Goal: Check status: Check status

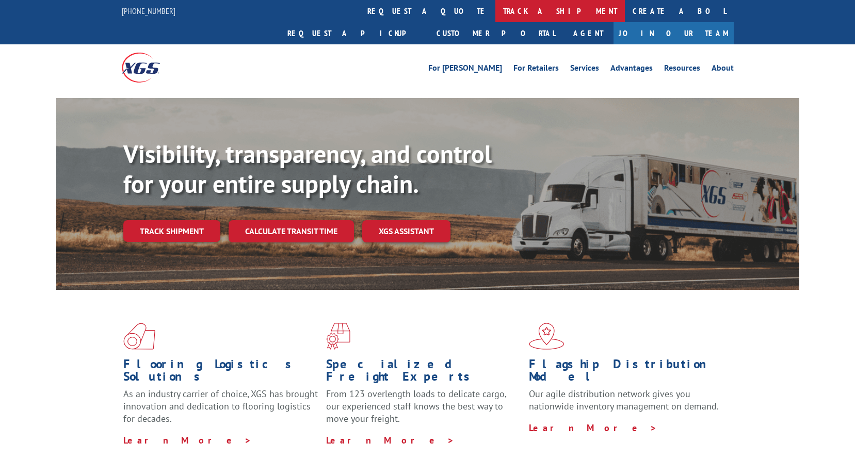
click at [495, 13] on link "track a shipment" at bounding box center [560, 11] width 130 height 22
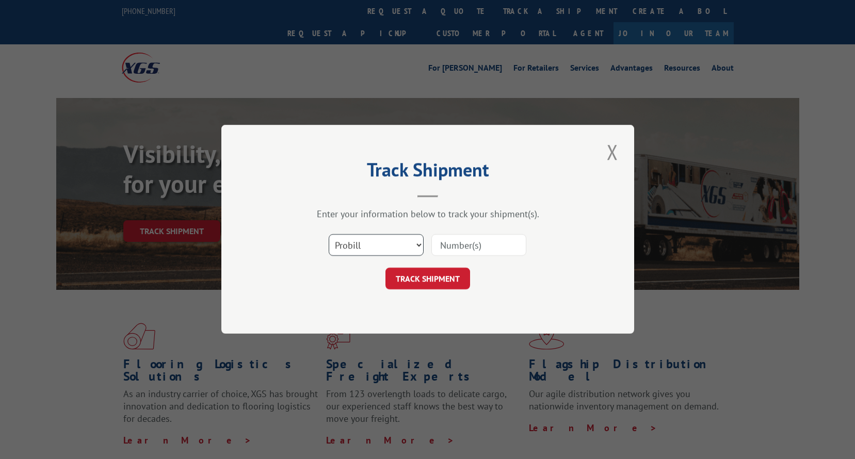
click at [357, 252] on select "Select category... Probill BOL PO" at bounding box center [376, 246] width 95 height 22
select select "bol"
click at [329, 235] on select "Select category... Probill BOL PO" at bounding box center [376, 246] width 95 height 22
click at [472, 251] on input at bounding box center [478, 246] width 95 height 22
paste input "2818231"
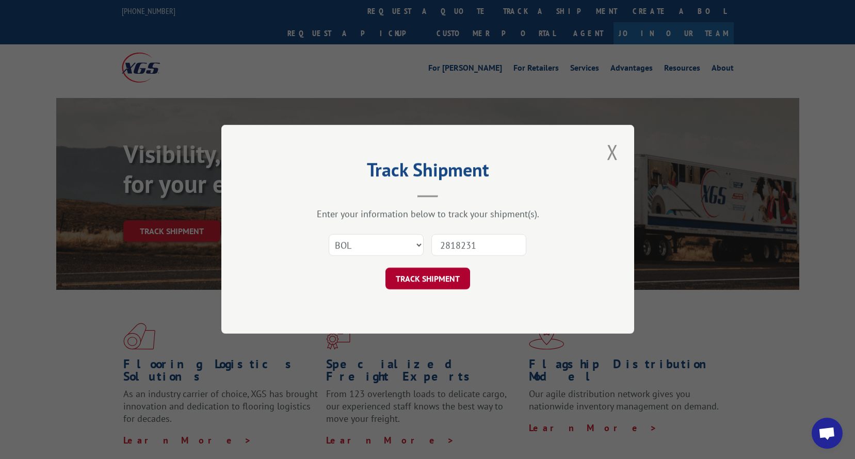
type input "2818231"
click at [429, 273] on button "TRACK SHIPMENT" at bounding box center [427, 279] width 85 height 22
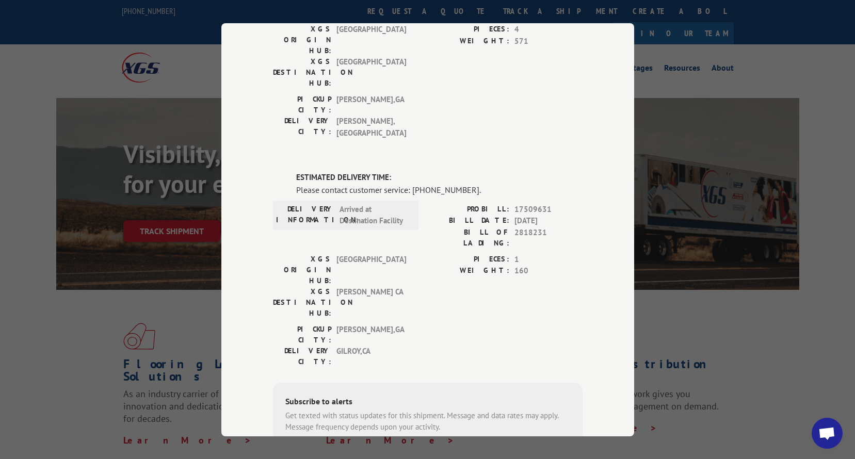
scroll to position [148, 0]
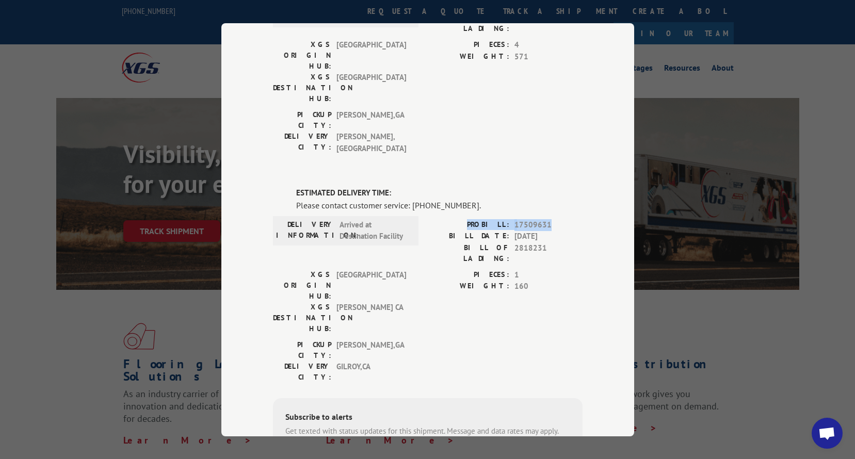
drag, startPoint x: 551, startPoint y: 163, endPoint x: 477, endPoint y: 165, distance: 73.3
click at [477, 219] on div "PROBILL: 17509631" at bounding box center [505, 225] width 155 height 12
drag, startPoint x: 477, startPoint y: 165, endPoint x: 445, endPoint y: 181, distance: 36.2
click at [445, 231] on label "BILL DATE:" at bounding box center [469, 237] width 82 height 12
drag, startPoint x: 461, startPoint y: 146, endPoint x: 408, endPoint y: 144, distance: 52.7
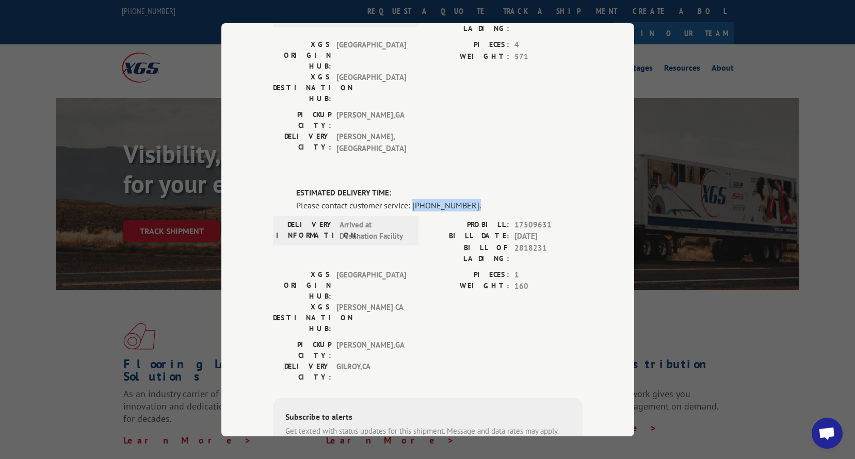
click at [408, 199] on div "Please contact customer service: [PHONE_NUMBER]." at bounding box center [439, 205] width 286 height 12
drag, startPoint x: 408, startPoint y: 144, endPoint x: 431, endPoint y: 188, distance: 49.6
click at [431, 242] on label "BILL OF LADING:" at bounding box center [469, 253] width 82 height 22
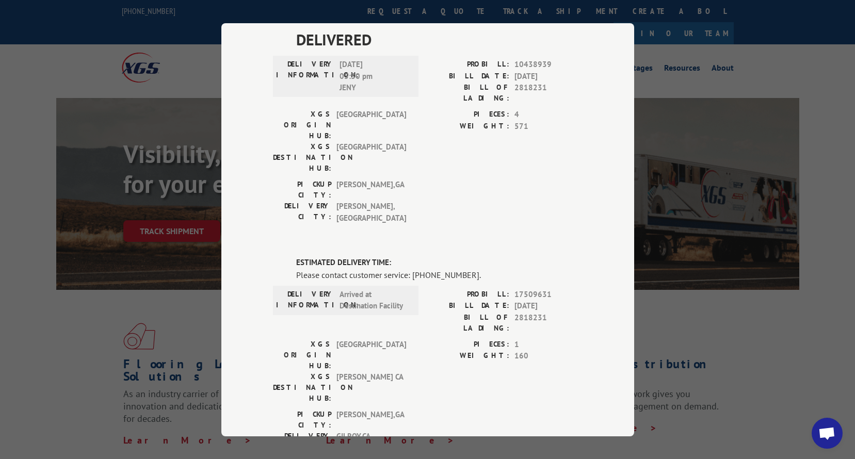
scroll to position [96, 0]
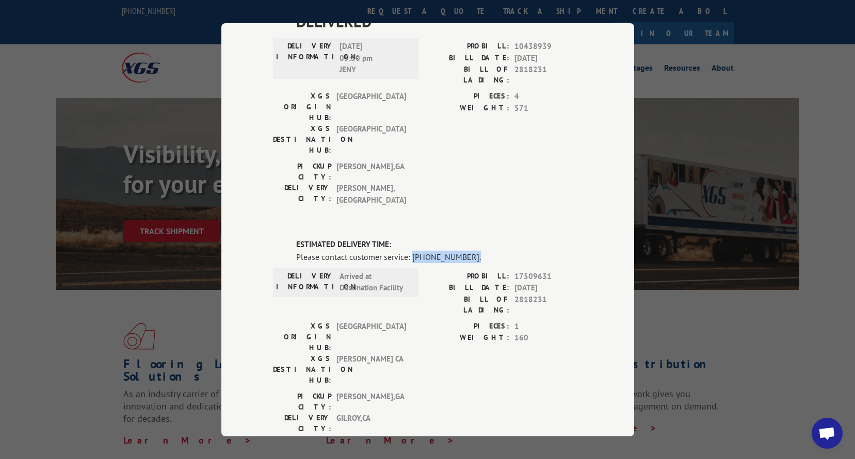
drag, startPoint x: 471, startPoint y: 198, endPoint x: 408, endPoint y: 191, distance: 63.3
click at [408, 250] on div "Please contact customer service: [PHONE_NUMBER]." at bounding box center [439, 256] width 286 height 12
drag, startPoint x: 408, startPoint y: 191, endPoint x: 394, endPoint y: 160, distance: 33.5
click at [394, 160] on div "DELIVERED DELIVERY INFORMATION: [DATE] 05:30 pm [PERSON_NAME]: 10438939 BILL DA…" at bounding box center [428, 314] width 310 height 608
drag, startPoint x: 467, startPoint y: 198, endPoint x: 293, endPoint y: 183, distance: 175.0
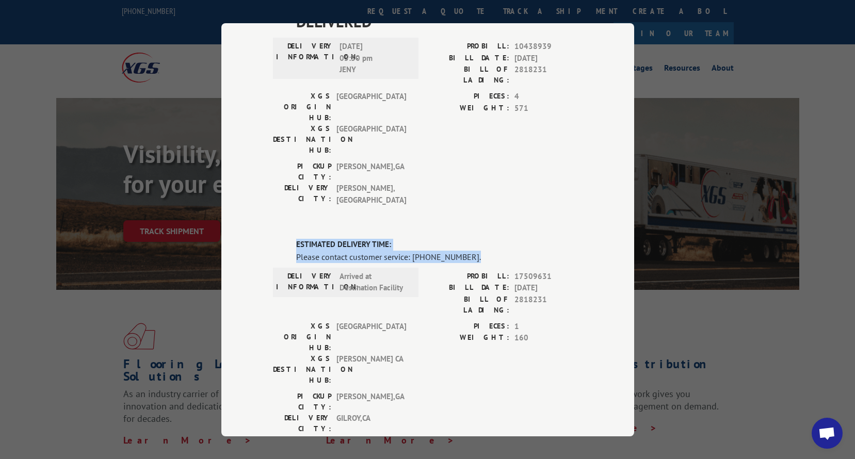
click at [296, 239] on div "ESTIMATED DELIVERY TIME: Please contact customer service: [PHONE_NUMBER]." at bounding box center [439, 251] width 286 height 24
copy div "ESTIMATED DELIVERY TIME: Please contact customer service: [PHONE_NUMBER]."
click at [541, 176] on div "DELIVERED DELIVERY INFORMATION: [DATE] 05:30 pm [PERSON_NAME]: 10438939 BILL DA…" at bounding box center [428, 314] width 310 height 608
click at [428, 332] on label "WEIGHT:" at bounding box center [469, 338] width 82 height 12
